Goal: Task Accomplishment & Management: Manage account settings

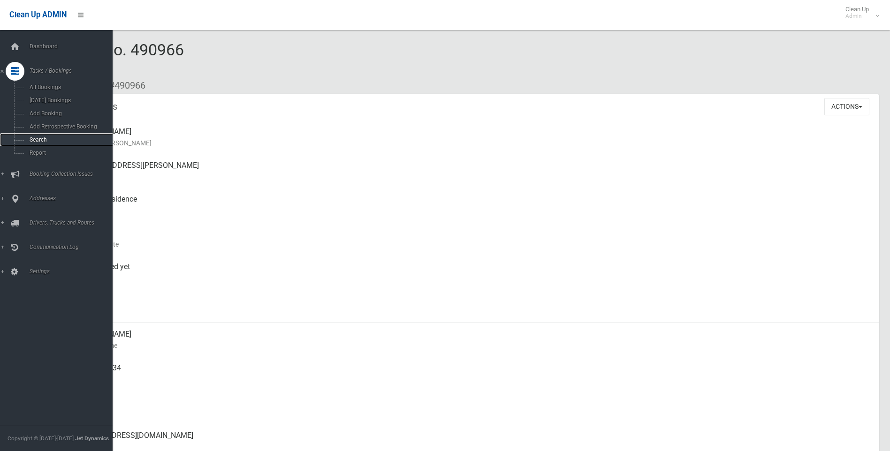
click at [40, 142] on span "Search" at bounding box center [69, 139] width 85 height 7
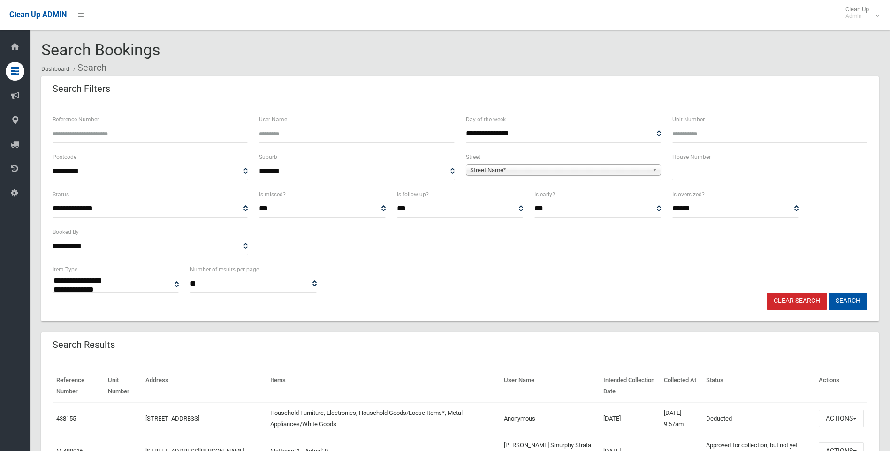
select select
click at [708, 173] on input "text" at bounding box center [769, 171] width 195 height 17
type input "*"
click at [530, 175] on div "Street Name*" at bounding box center [563, 170] width 195 height 12
click at [519, 170] on span "Street Name*" at bounding box center [559, 170] width 178 height 11
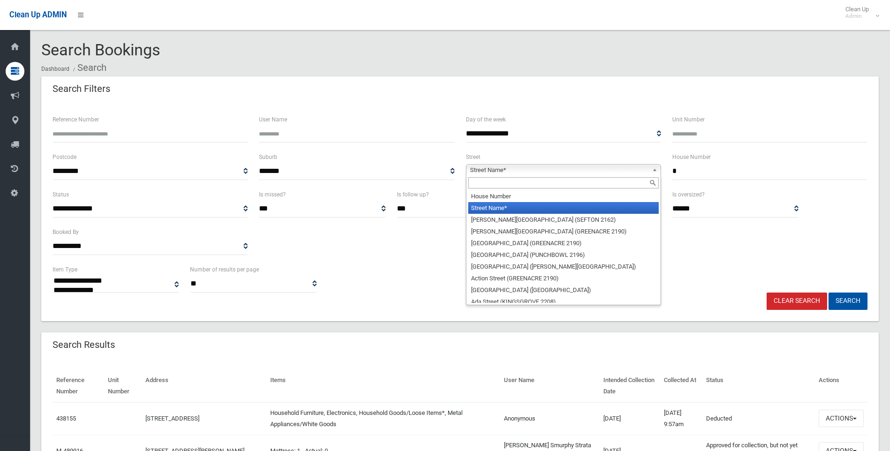
drag, startPoint x: 503, startPoint y: 175, endPoint x: 498, endPoint y: 186, distance: 11.8
click at [503, 175] on div "Street Name* House Number Street Name* Abbott Avenue (SEFTON 2162) Abel Street …" at bounding box center [563, 170] width 195 height 12
click at [498, 187] on input "text" at bounding box center [563, 182] width 190 height 11
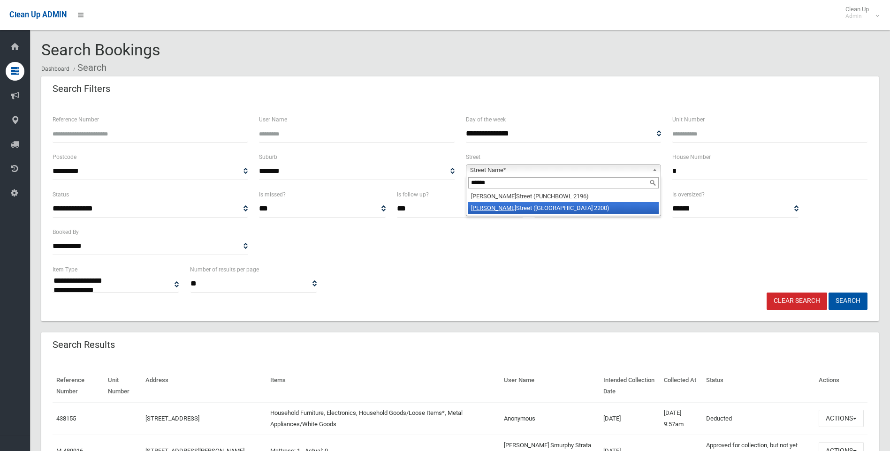
type input "******"
click at [545, 209] on li "Norman Street (CONDELL PARK 2200)" at bounding box center [563, 208] width 190 height 12
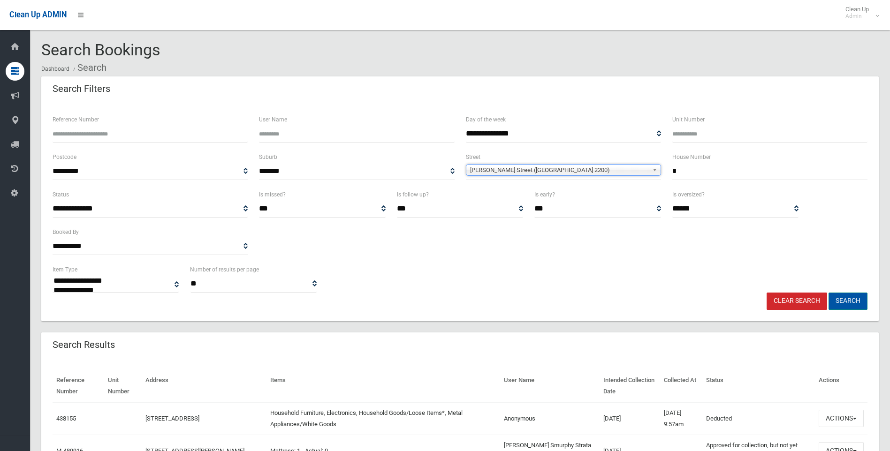
click at [838, 299] on button "Search" at bounding box center [847, 301] width 39 height 17
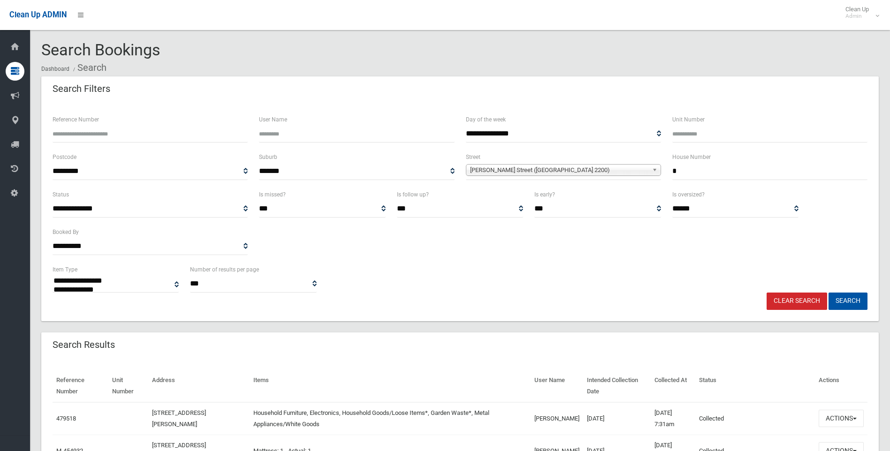
select select
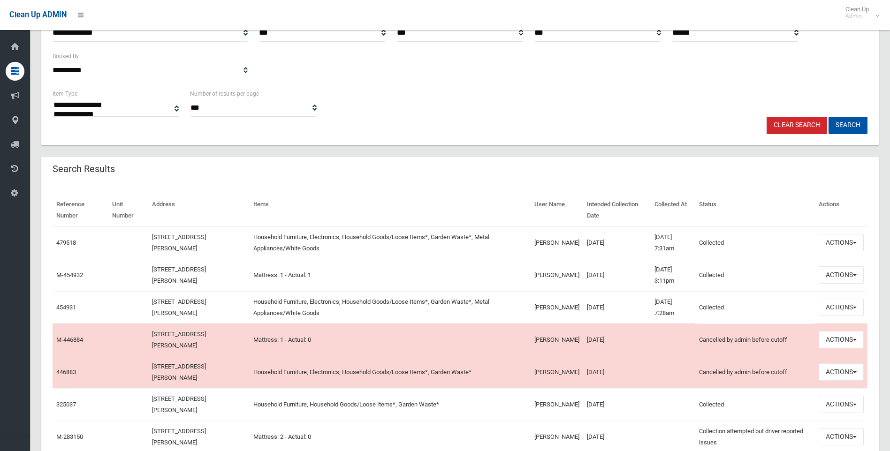
scroll to position [188, 0]
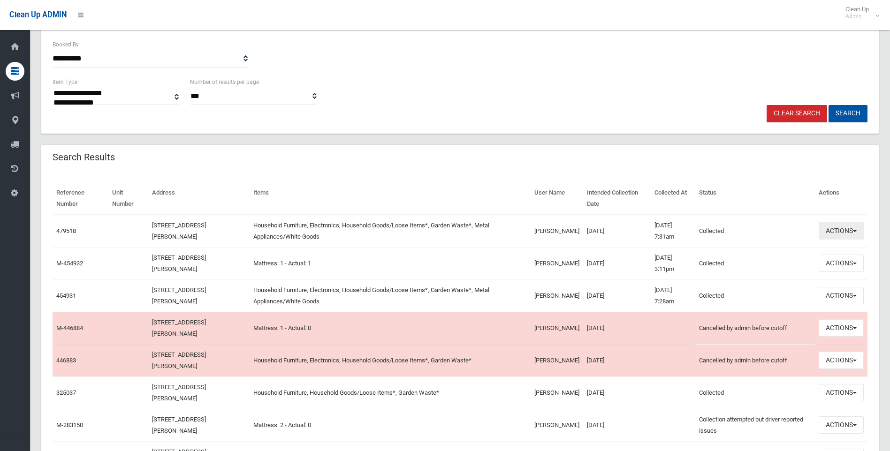
click at [855, 234] on button "Actions" at bounding box center [840, 230] width 45 height 17
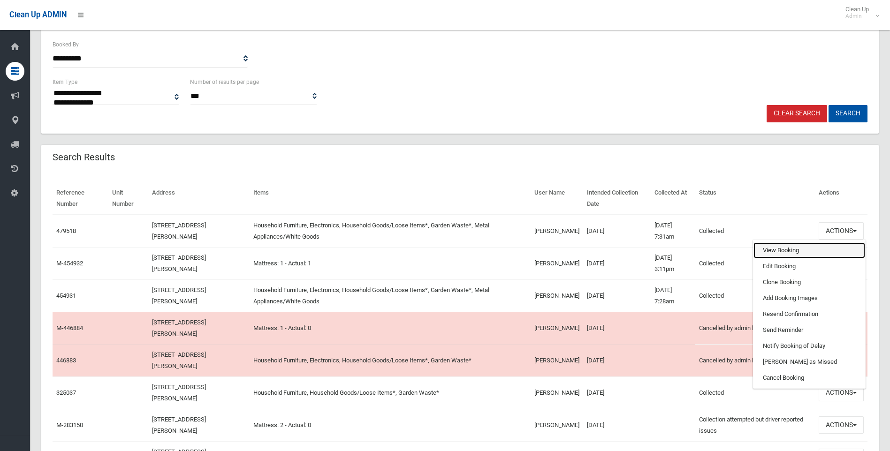
click at [774, 253] on link "View Booking" at bounding box center [809, 250] width 112 height 16
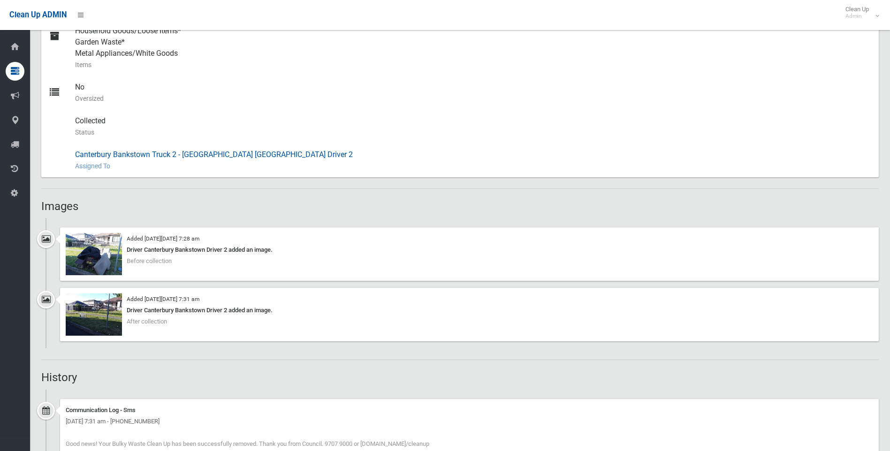
scroll to position [563, 0]
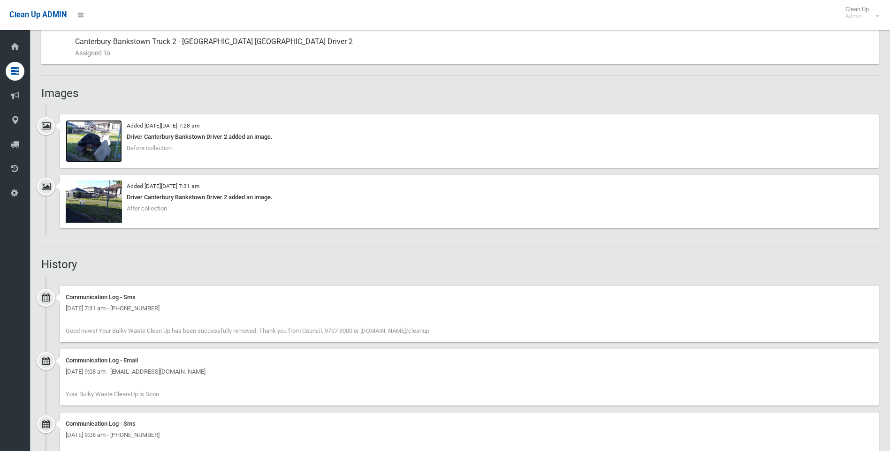
click at [96, 144] on img at bounding box center [94, 141] width 56 height 42
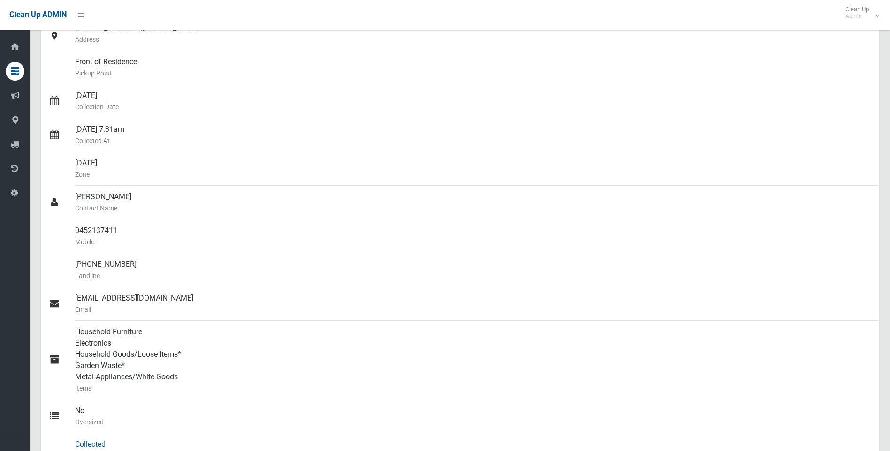
scroll to position [0, 0]
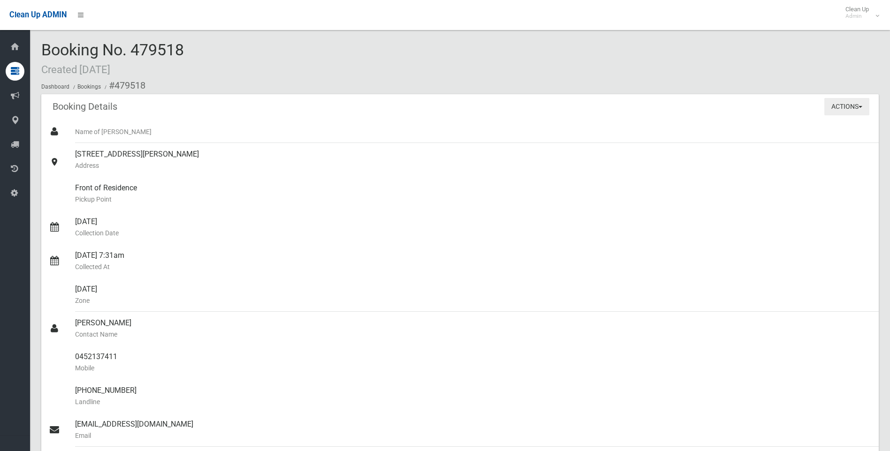
click at [850, 105] on button "Actions" at bounding box center [846, 106] width 45 height 17
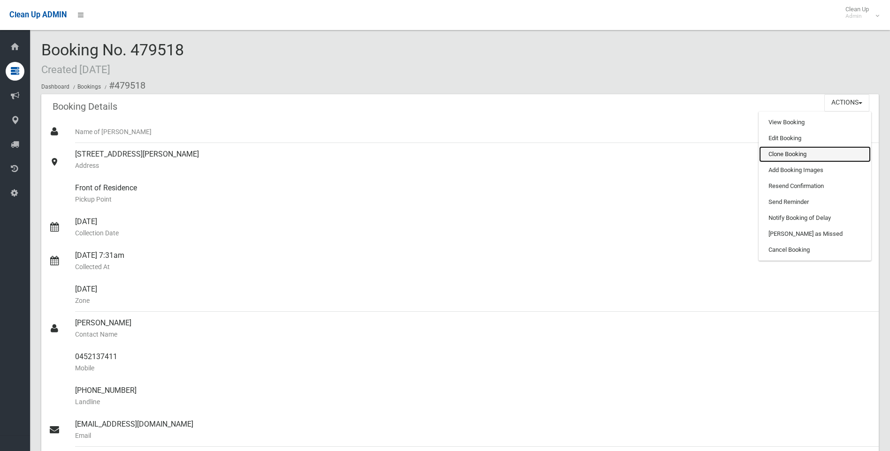
click at [797, 155] on link "Clone Booking" at bounding box center [815, 154] width 112 height 16
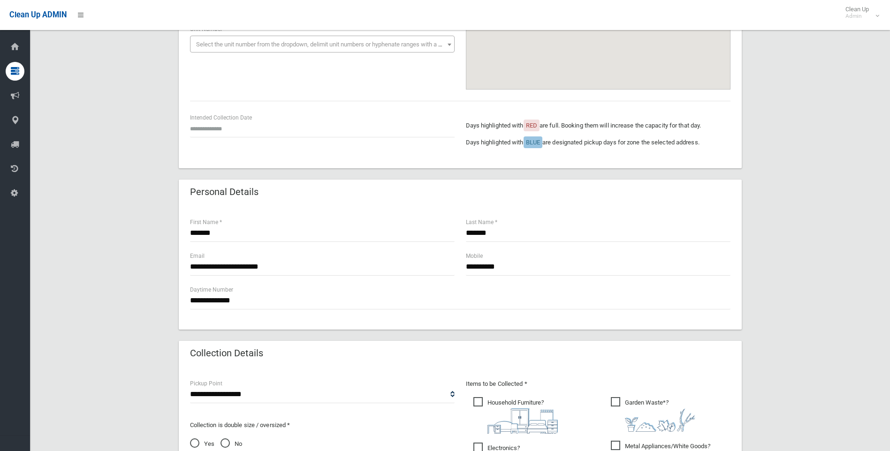
scroll to position [94, 0]
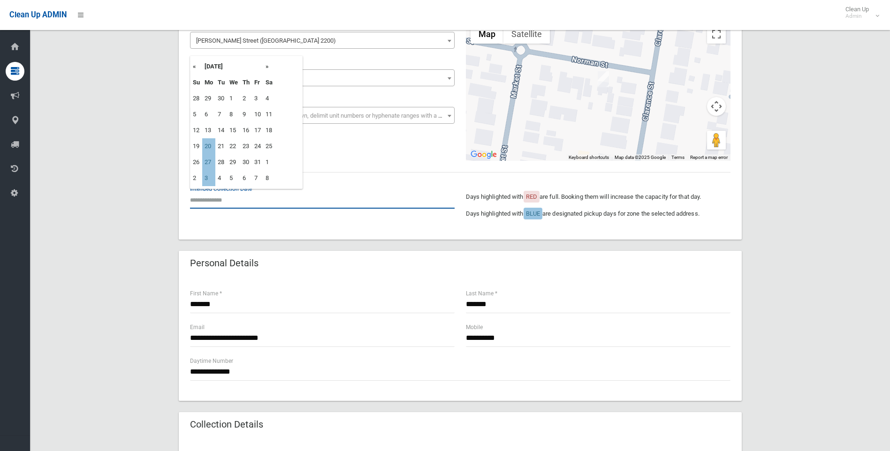
click at [208, 194] on input "text" at bounding box center [322, 199] width 264 height 17
click at [212, 147] on td "20" at bounding box center [208, 146] width 13 height 16
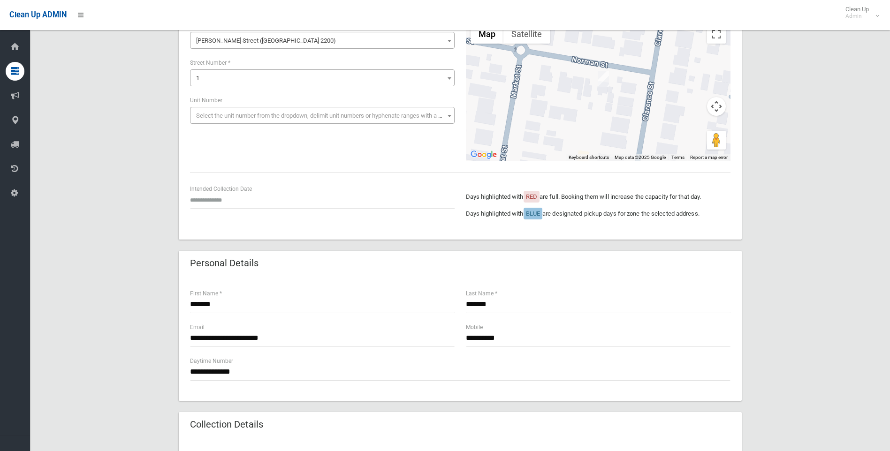
type input "**********"
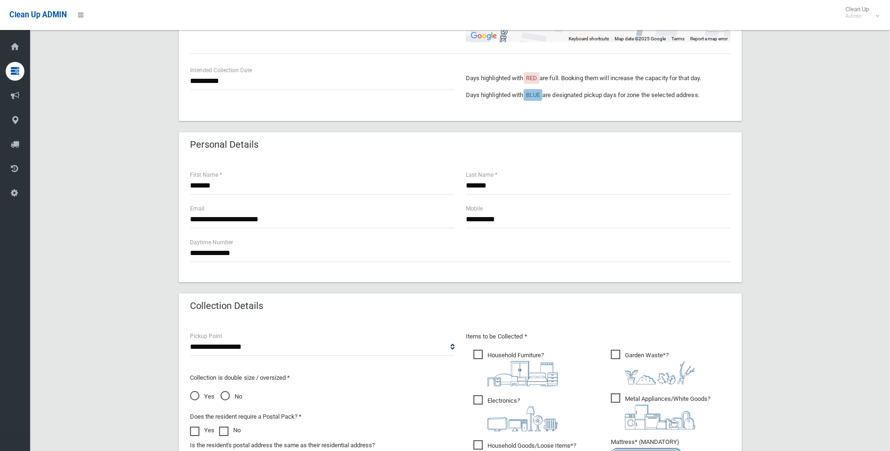
scroll to position [281, 0]
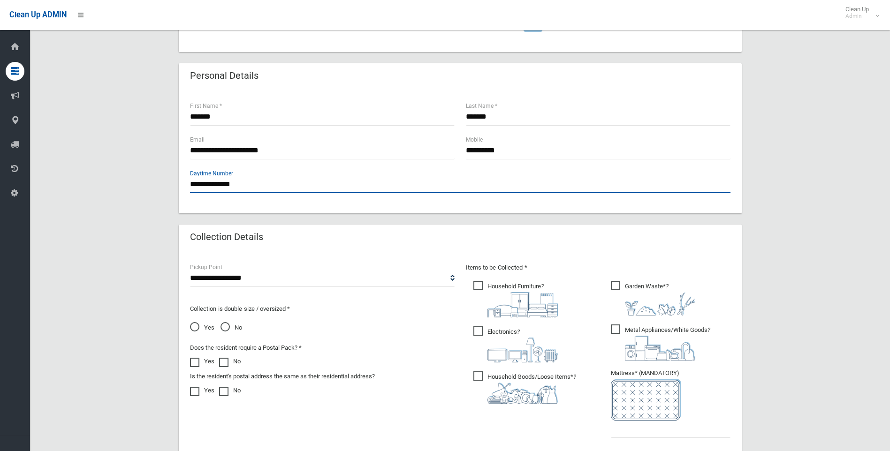
drag, startPoint x: 307, startPoint y: 190, endPoint x: 145, endPoint y: 191, distance: 162.2
click at [145, 191] on div "**********" at bounding box center [459, 202] width 837 height 814
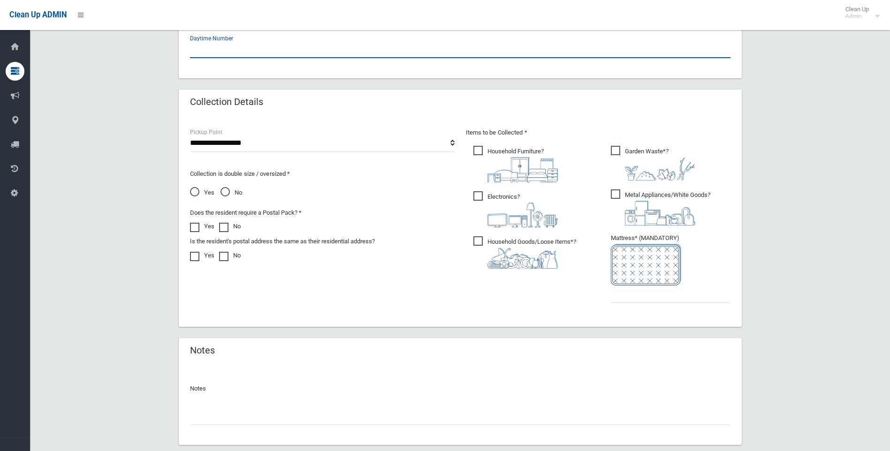
scroll to position [472, 0]
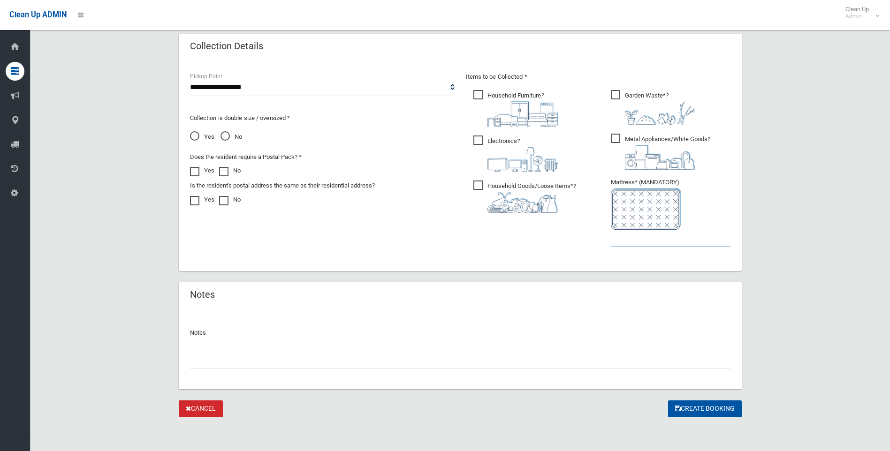
click at [658, 244] on input "text" at bounding box center [671, 238] width 120 height 17
type input "*"
click at [709, 409] on button "Create Booking" at bounding box center [705, 408] width 74 height 17
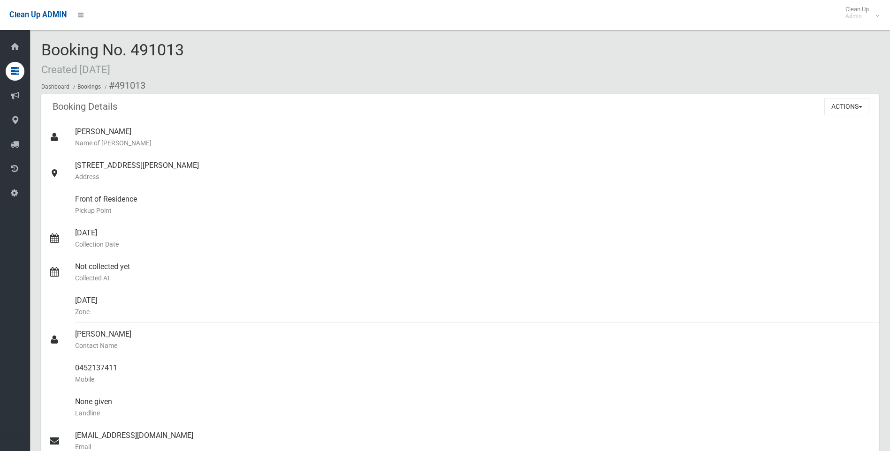
drag, startPoint x: 195, startPoint y: 51, endPoint x: 45, endPoint y: 51, distance: 150.5
click at [45, 51] on div "Booking No. 491013 Created [DATE] Dashboard Bookings #491013" at bounding box center [459, 67] width 837 height 53
copy span "Booking No. 491013"
click at [837, 110] on button "Actions" at bounding box center [846, 106] width 45 height 17
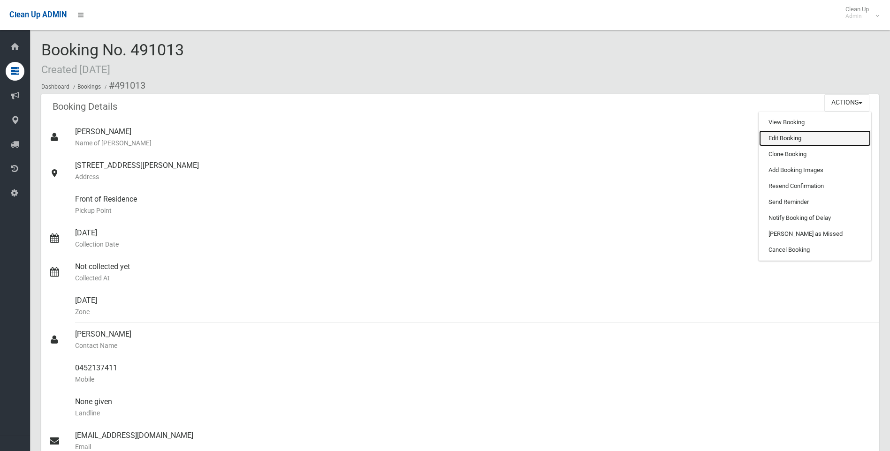
click at [800, 136] on link "Edit Booking" at bounding box center [815, 138] width 112 height 16
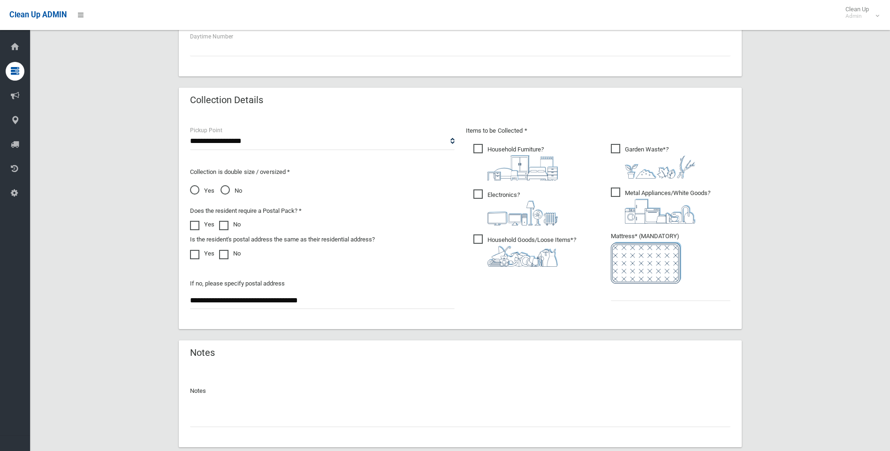
scroll to position [477, 0]
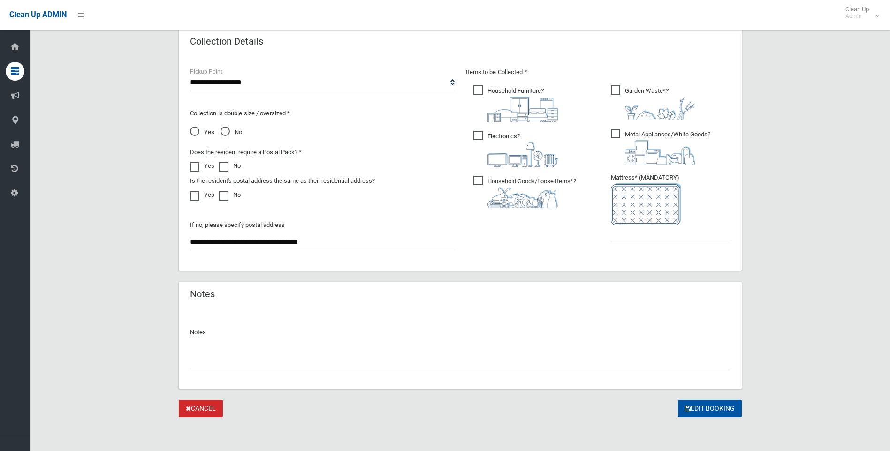
click at [297, 349] on div at bounding box center [460, 356] width 540 height 25
click at [300, 355] on input "text" at bounding box center [460, 359] width 540 height 17
paste input "**********"
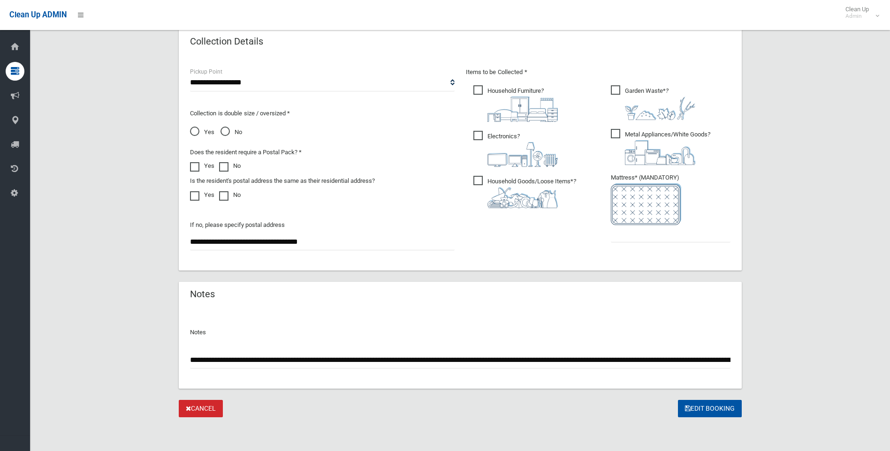
scroll to position [0, 1394]
type input "**********"
click at [628, 234] on input "text" at bounding box center [671, 233] width 120 height 17
type input "*"
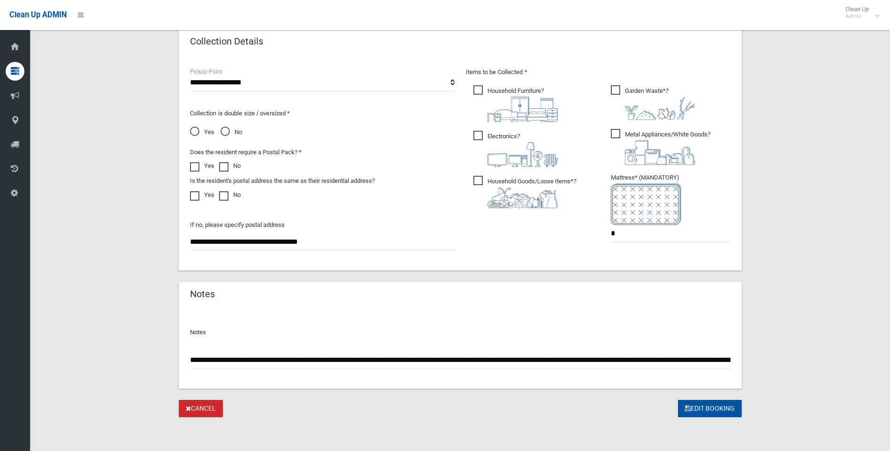
click at [573, 353] on input "**********" at bounding box center [460, 359] width 540 height 17
drag, startPoint x: 422, startPoint y: 361, endPoint x: 90, endPoint y: 360, distance: 332.9
click at [90, 360] on div "**********" at bounding box center [459, 9] width 837 height 818
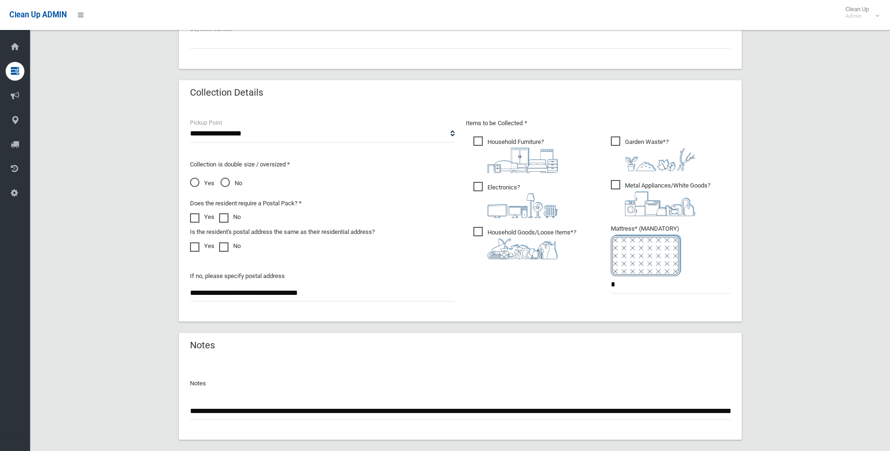
scroll to position [477, 0]
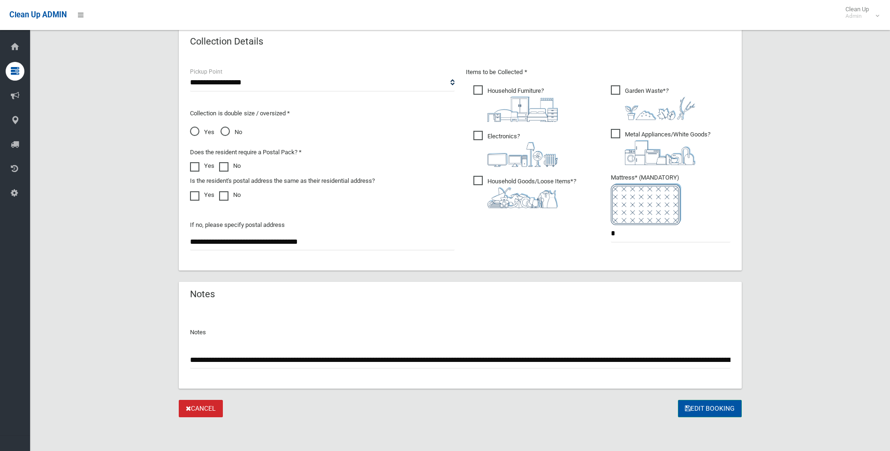
click at [710, 406] on button "Edit Booking" at bounding box center [710, 408] width 64 height 17
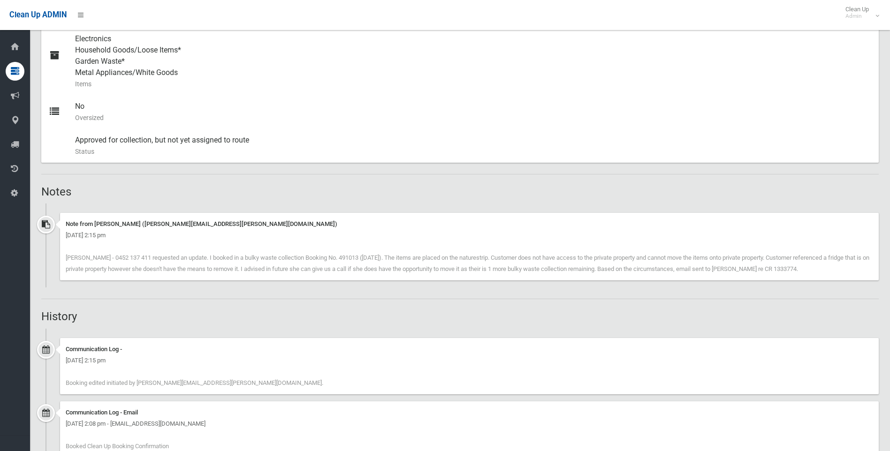
scroll to position [411, 0]
